Goal: Check status: Check status

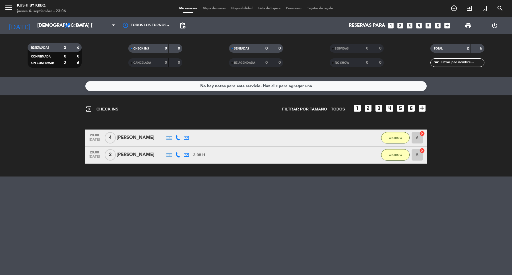
click at [41, 21] on input "[DEMOGRAPHIC_DATA] [DATE]" at bounding box center [64, 25] width 61 height 11
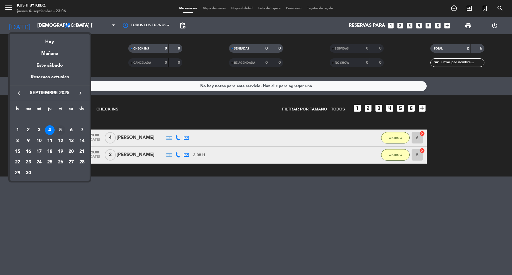
click at [63, 127] on div "5" at bounding box center [61, 130] width 10 height 10
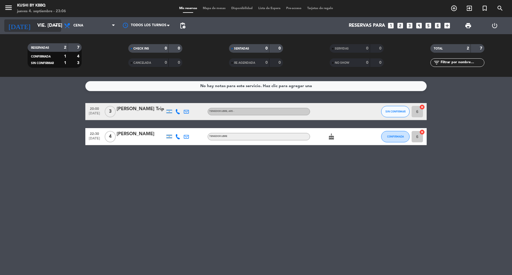
click at [39, 26] on input "vie. [DATE]" at bounding box center [64, 25] width 61 height 11
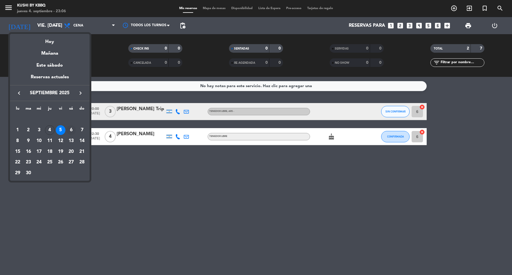
click at [71, 127] on div "6" at bounding box center [71, 130] width 10 height 10
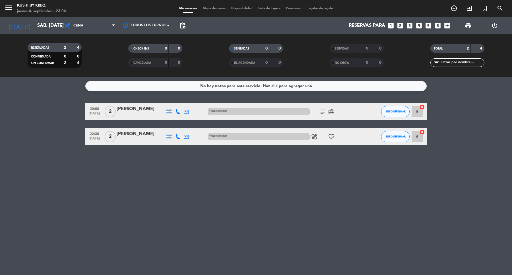
click at [329, 112] on icon "card_giftcard" at bounding box center [331, 111] width 7 height 7
click at [324, 111] on icon "subject" at bounding box center [323, 111] width 7 height 7
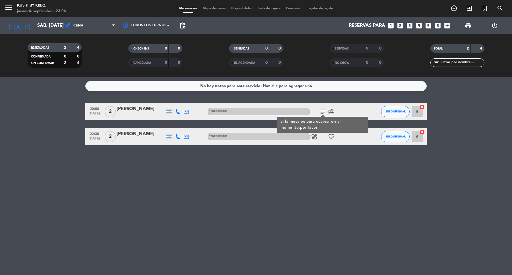
click at [324, 111] on icon "subject" at bounding box center [323, 111] width 7 height 7
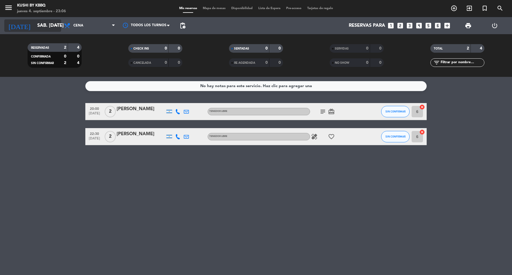
click at [47, 28] on input "sáb. [DATE]" at bounding box center [64, 25] width 61 height 11
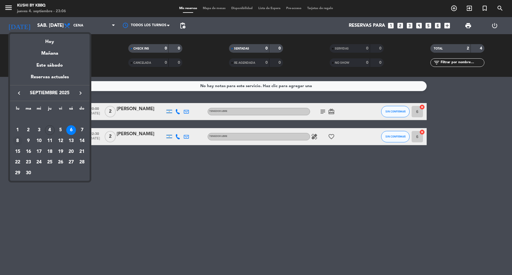
click at [17, 138] on div "8" at bounding box center [18, 141] width 10 height 10
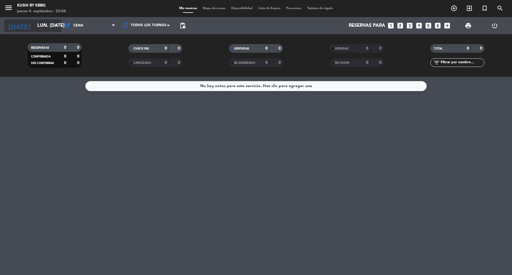
click at [34, 31] on input "lun. [DATE]" at bounding box center [64, 25] width 61 height 11
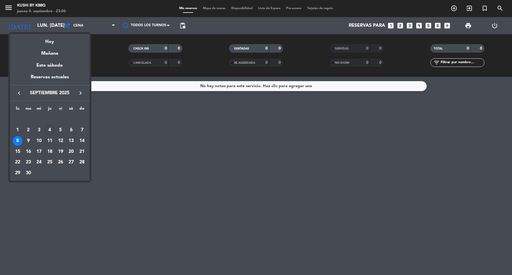
click at [48, 129] on div "4" at bounding box center [50, 130] width 10 height 10
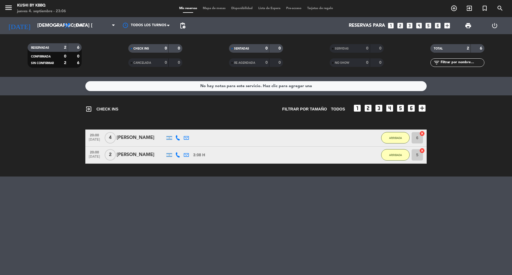
click at [15, 8] on span "menu" at bounding box center [10, 8] width 13 height 13
click at [8, 10] on icon "menu" at bounding box center [8, 7] width 9 height 9
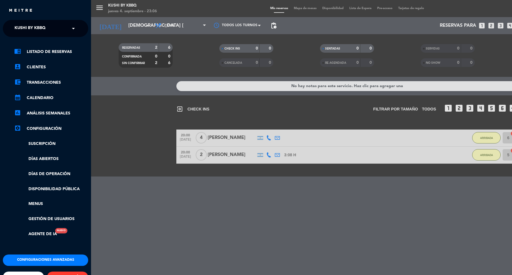
click at [64, 32] on input "text" at bounding box center [45, 28] width 69 height 13
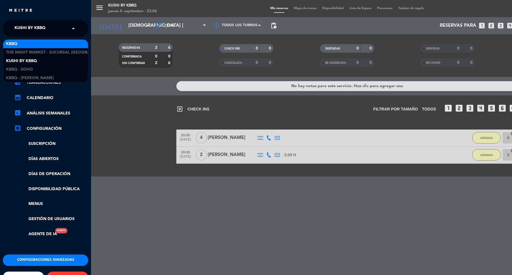
click at [52, 45] on div "KBBQ" at bounding box center [45, 44] width 85 height 9
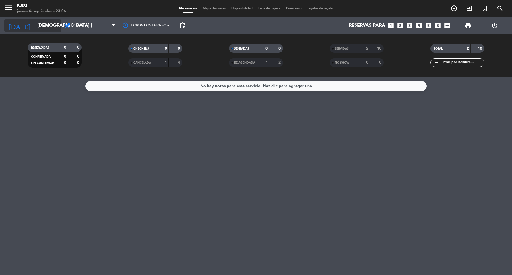
click at [49, 26] on input "[DEMOGRAPHIC_DATA] [DATE]" at bounding box center [64, 25] width 61 height 11
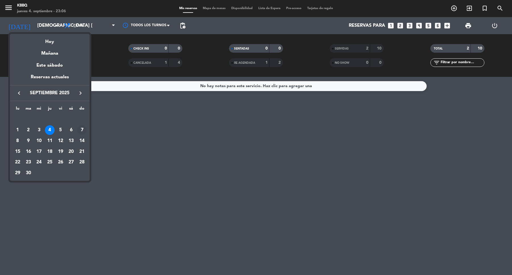
click at [83, 129] on div "7" at bounding box center [82, 130] width 10 height 10
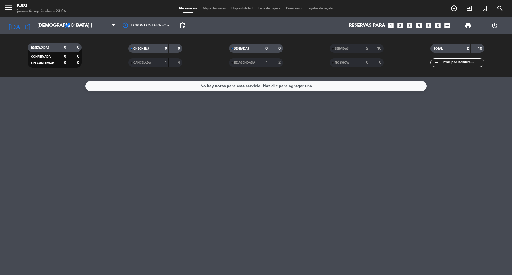
type input "dom. [DATE]"
click at [34, 25] on input "dom. [DATE]" at bounding box center [64, 25] width 61 height 11
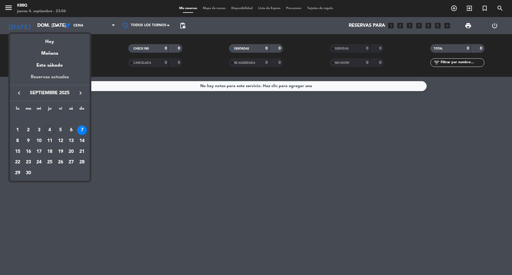
click at [45, 76] on div "Reservas actuales" at bounding box center [50, 79] width 80 height 12
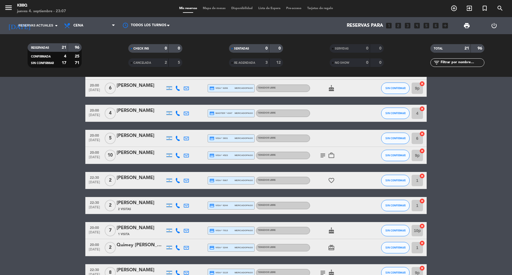
scroll to position [166, 0]
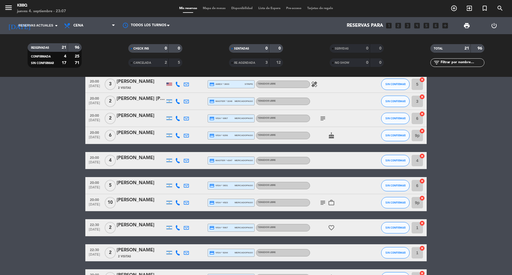
click at [15, 5] on span "menu" at bounding box center [10, 8] width 13 height 13
click at [12, 7] on icon "menu" at bounding box center [8, 7] width 9 height 9
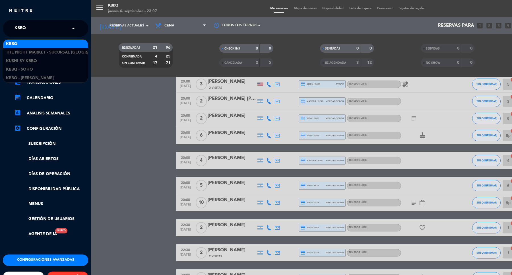
click at [44, 30] on input "text" at bounding box center [45, 28] width 69 height 13
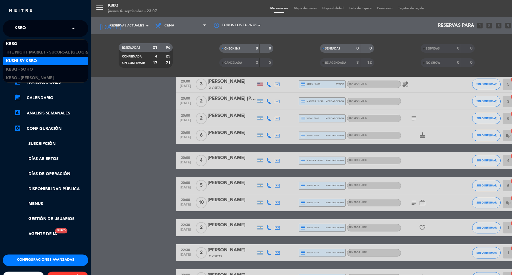
click at [28, 59] on span "Kushi by KBBQ" at bounding box center [21, 61] width 31 height 7
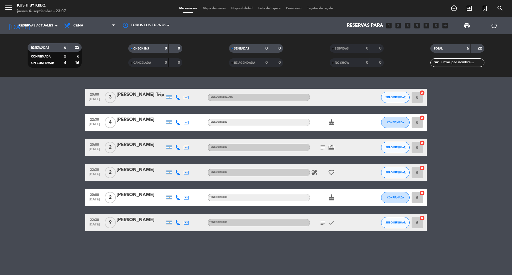
scroll to position [0, 0]
click at [61, 160] on bookings-row "20:00 [DATE] 3 [PERSON_NAME] Trip TENEDOR LIBRE , ARS - SIN CONFIRMAR 6 cancel …" at bounding box center [256, 160] width 512 height 142
click at [46, 19] on div "[DATE] Reservas actuales arrow_drop_down" at bounding box center [32, 25] width 57 height 13
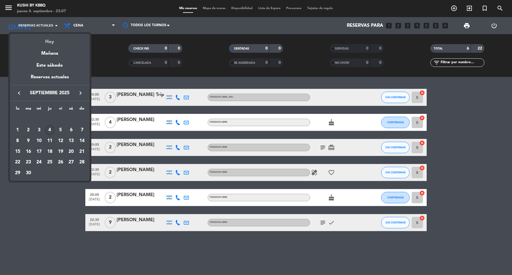
click at [52, 45] on div "Hoy" at bounding box center [50, 40] width 80 height 12
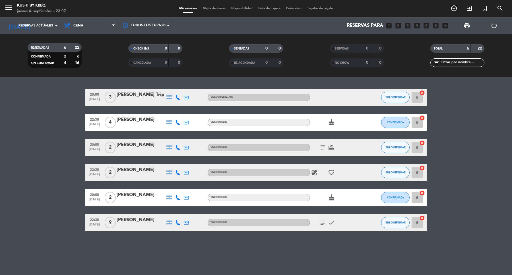
type input "[DEMOGRAPHIC_DATA] [DATE]"
